Goal: Task Accomplishment & Management: Manage account settings

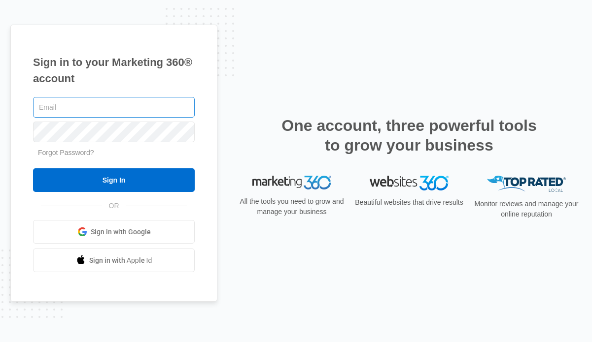
click at [124, 114] on input "text" at bounding box center [114, 107] width 162 height 21
type input "[EMAIL_ADDRESS][DOMAIN_NAME]"
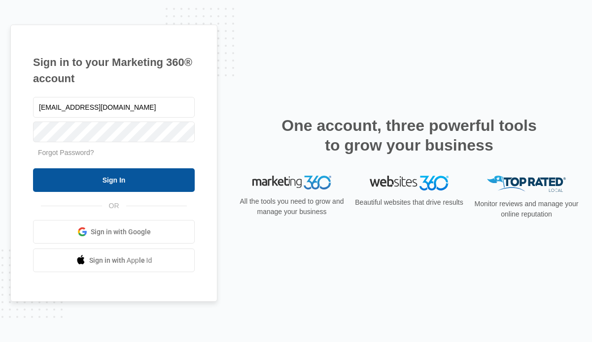
click at [132, 184] on input "Sign In" at bounding box center [114, 180] width 162 height 24
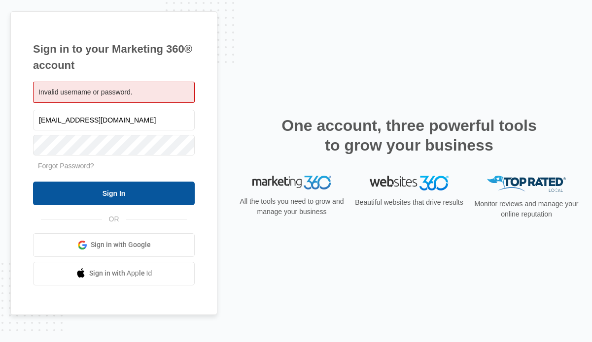
click at [154, 196] on input "Sign In" at bounding box center [114, 194] width 162 height 24
